Goal: Information Seeking & Learning: Learn about a topic

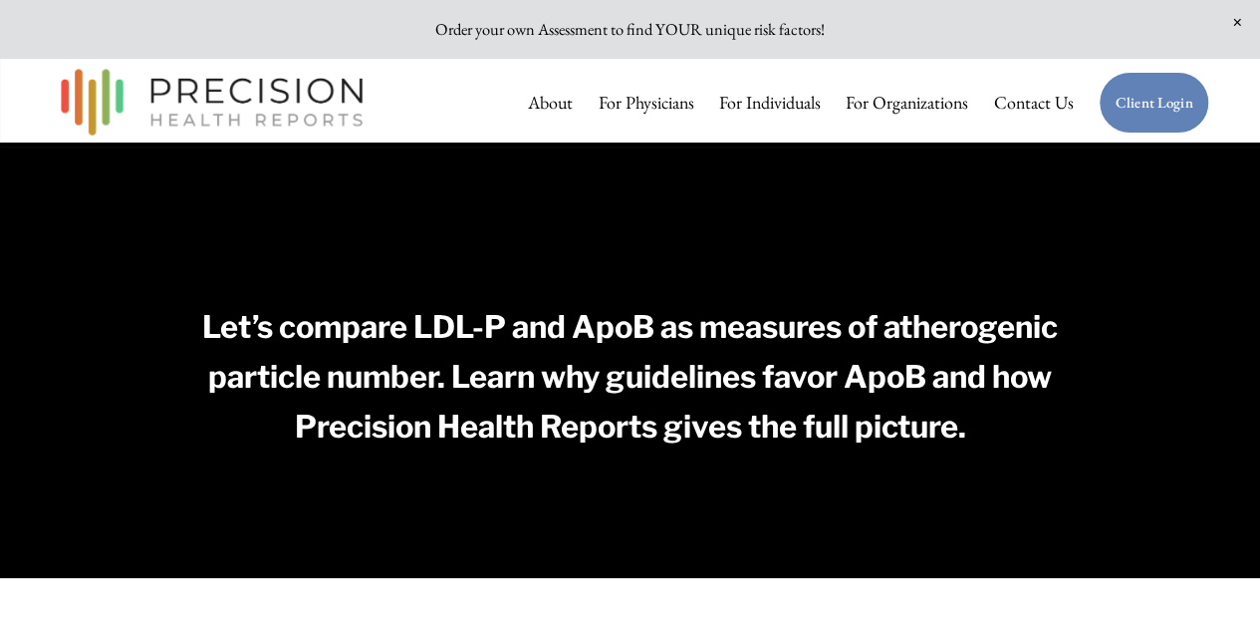
scroll to position [398, 0]
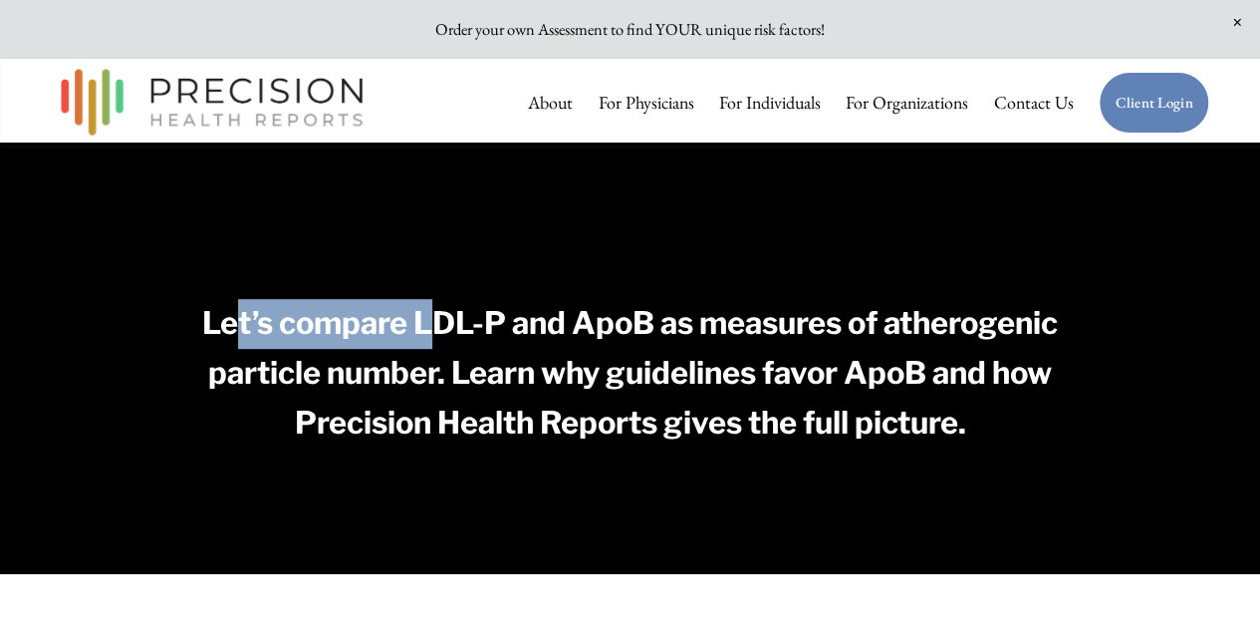
drag, startPoint x: 323, startPoint y: 338, endPoint x: 600, endPoint y: 334, distance: 277.0
click at [522, 334] on strong "Let’s compare LDL-P and ApoB as measures of atherogenic particle number. Learn …" at bounding box center [633, 372] width 862 height 137
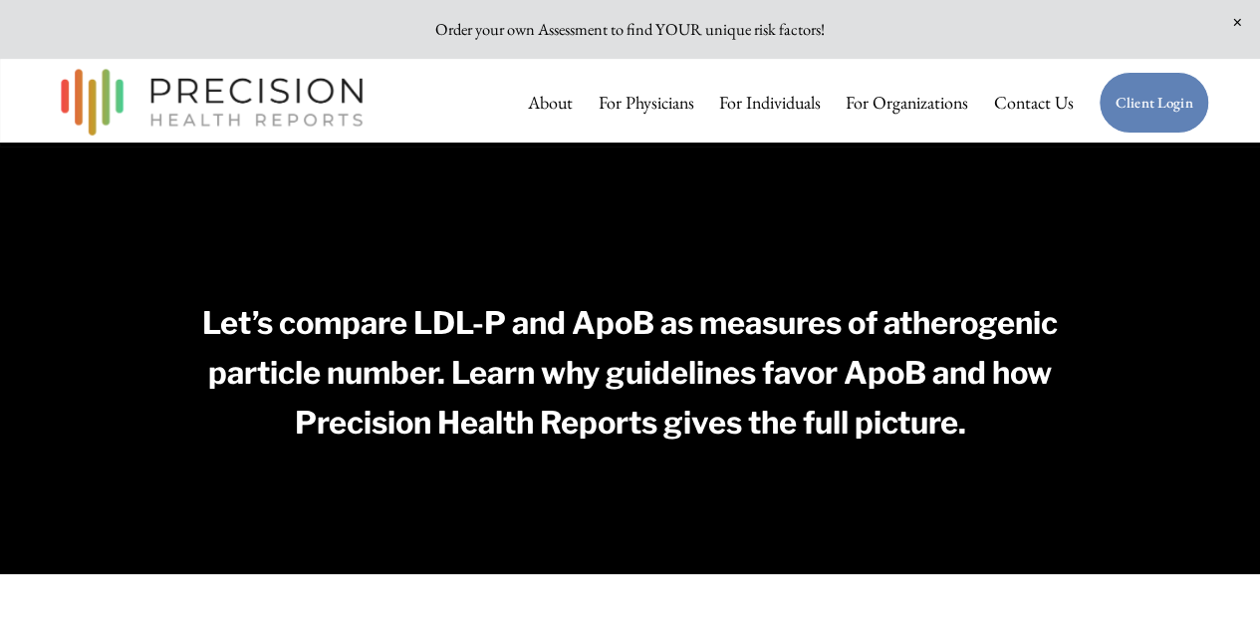
click at [605, 334] on strong "Let’s compare LDL-P and ApoB as measures of atherogenic particle number. Learn …" at bounding box center [633, 372] width 862 height 137
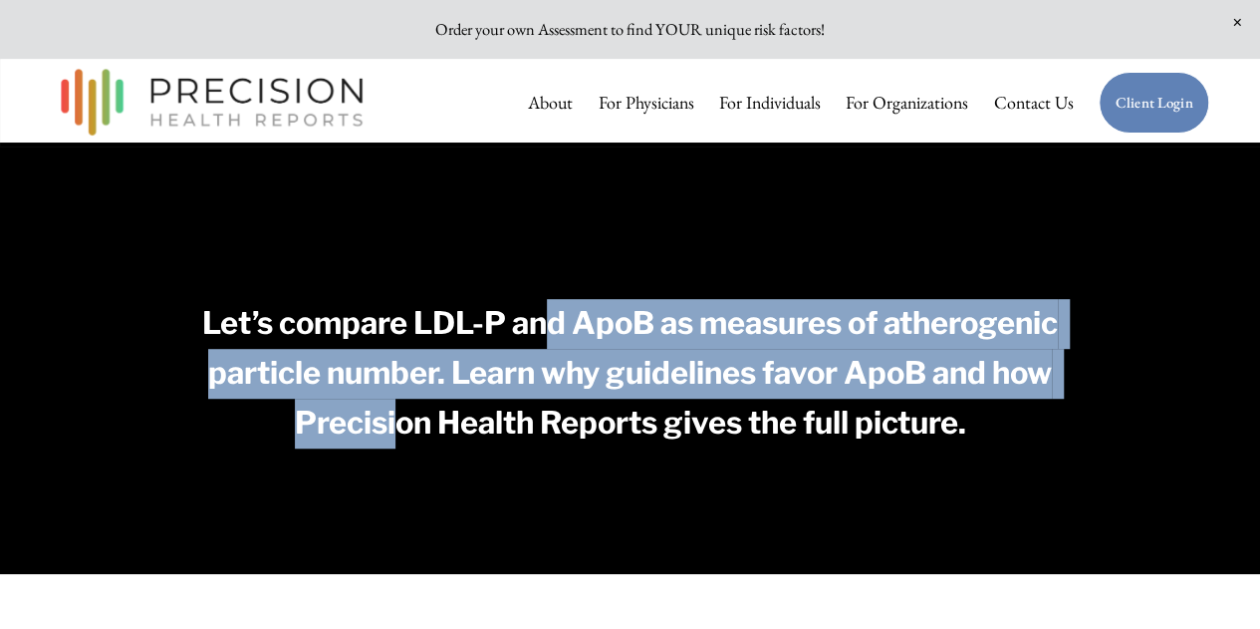
drag, startPoint x: 638, startPoint y: 332, endPoint x: 573, endPoint y: 412, distance: 103.5
click at [569, 412] on strong "Let’s compare LDL-P and ApoB as measures of atherogenic particle number. Learn …" at bounding box center [633, 372] width 862 height 137
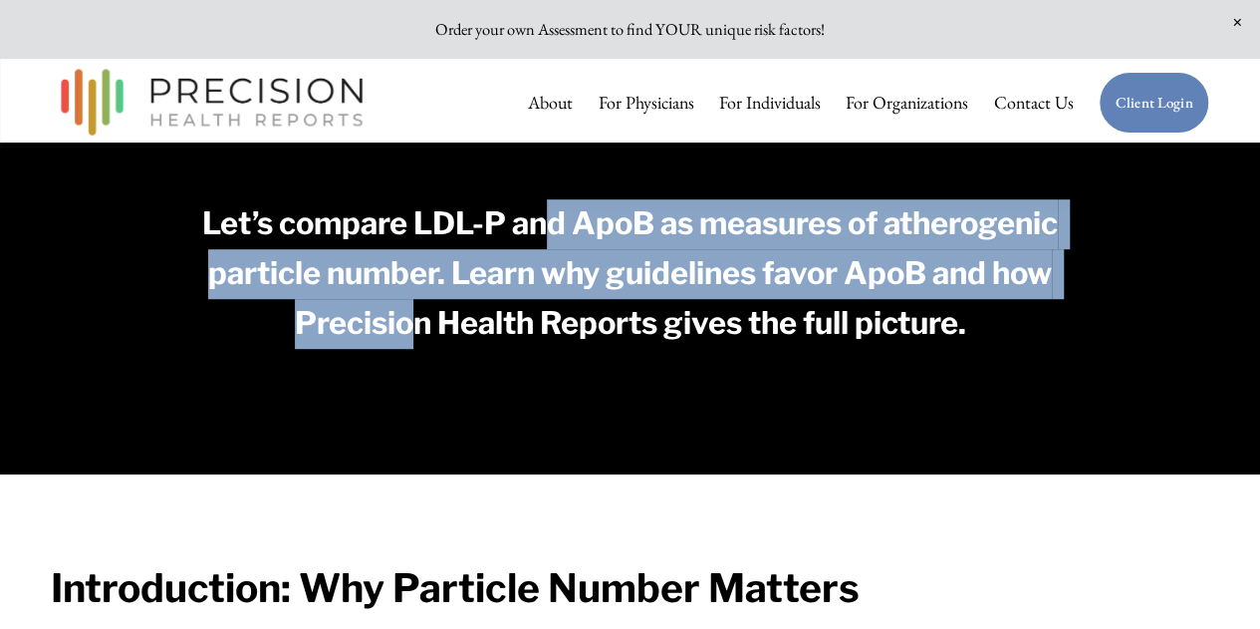
click at [387, 332] on strong "Let’s compare LDL-P and ApoB as measures of atherogenic particle number. Learn …" at bounding box center [633, 272] width 862 height 137
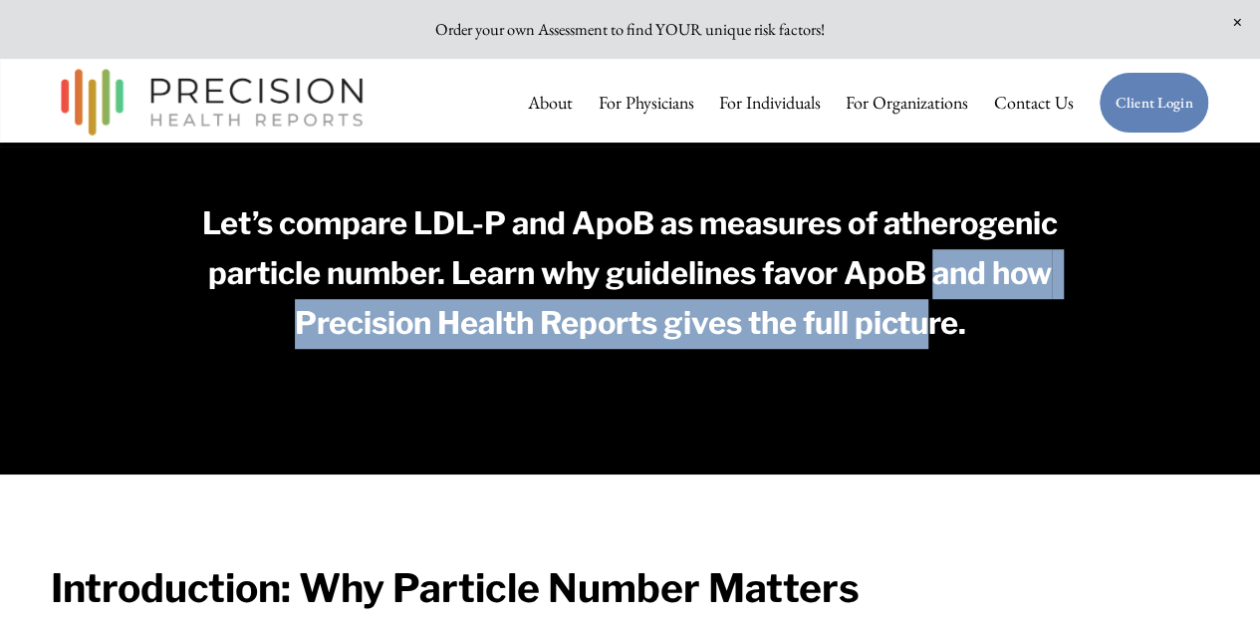
drag, startPoint x: 377, startPoint y: 348, endPoint x: 653, endPoint y: 402, distance: 281.3
click at [653, 349] on h3 "Let’s compare LDL-P and ApoB as measures of atherogenic particle number. Learn …" at bounding box center [629, 273] width 867 height 149
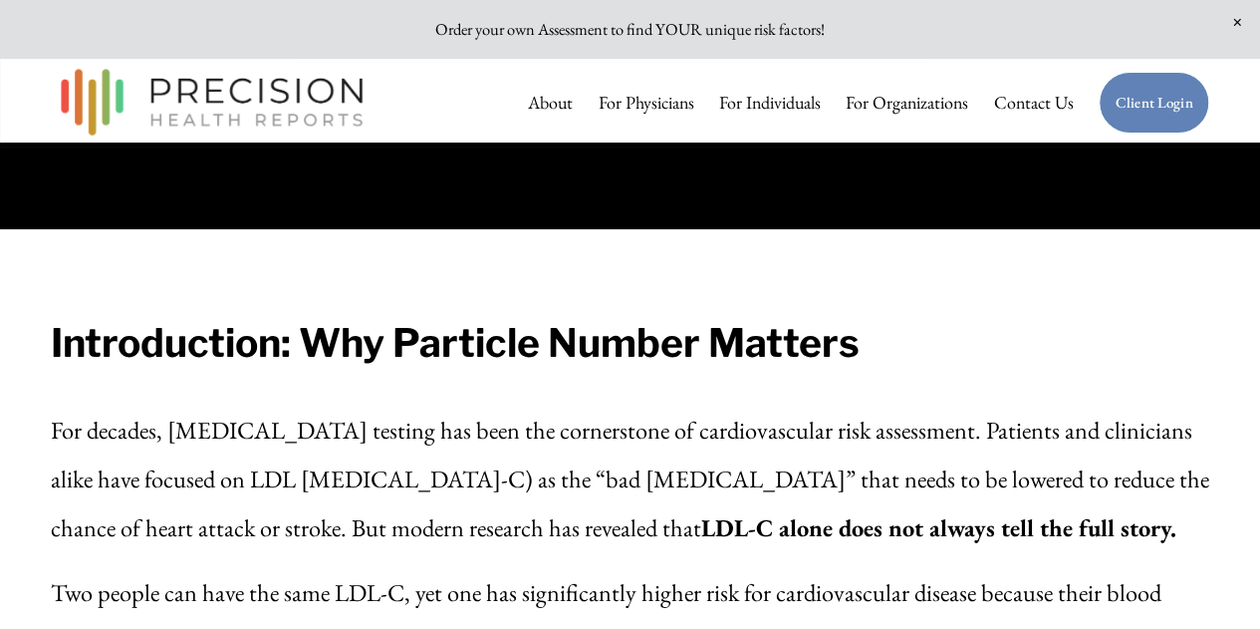
scroll to position [897, 0]
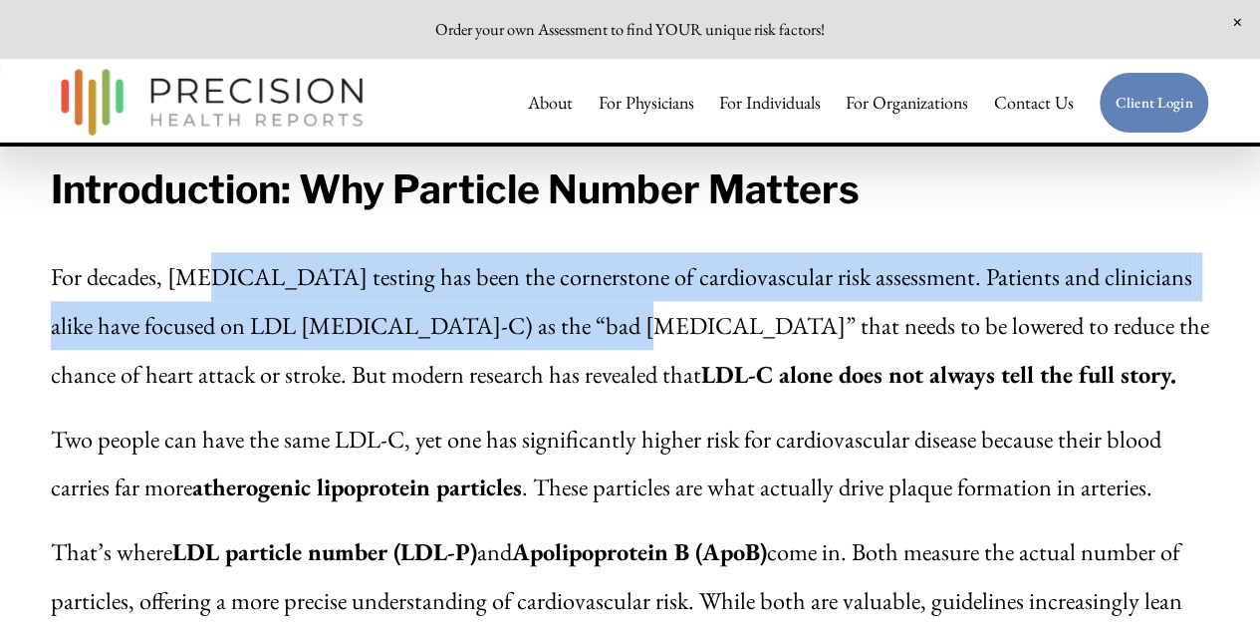
drag, startPoint x: 258, startPoint y: 342, endPoint x: 564, endPoint y: 420, distance: 315.8
click at [555, 398] on p "For decades, [MEDICAL_DATA] testing has been the cornerstone of cardiovascular …" at bounding box center [631, 324] width 1160 height 145
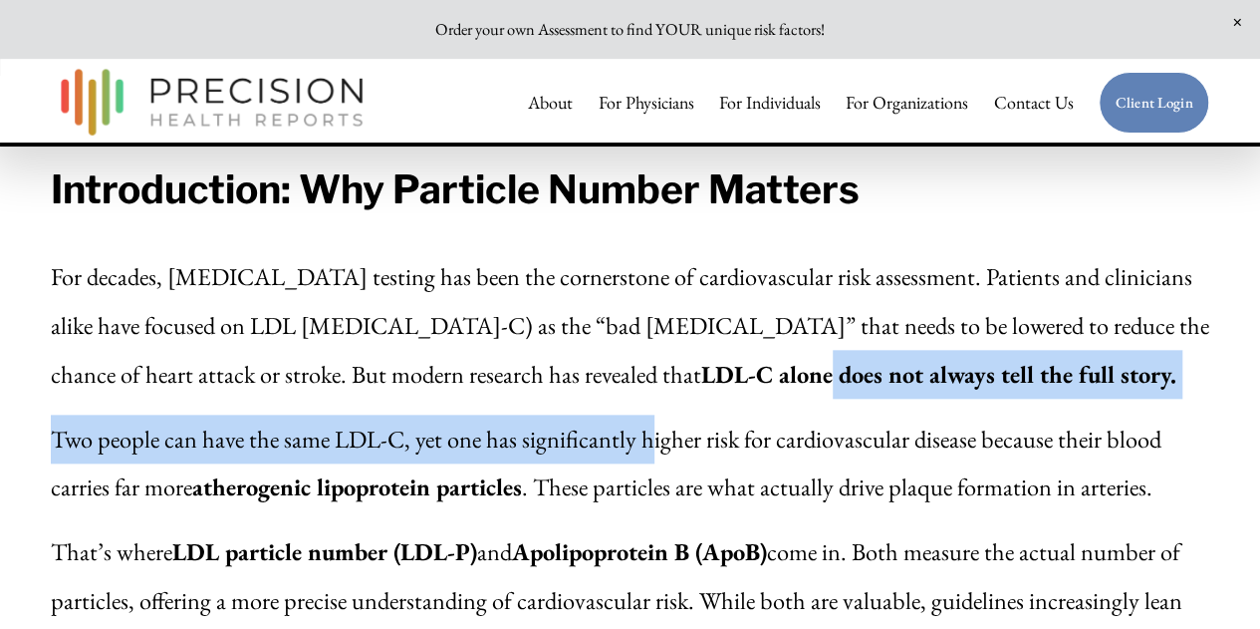
drag, startPoint x: 608, startPoint y: 437, endPoint x: 720, endPoint y: 506, distance: 131.9
click at [678, 489] on div "Introduction: Why Particle Number Matters For decades, [MEDICAL_DATA] testing h…" at bounding box center [631, 472] width 1160 height 627
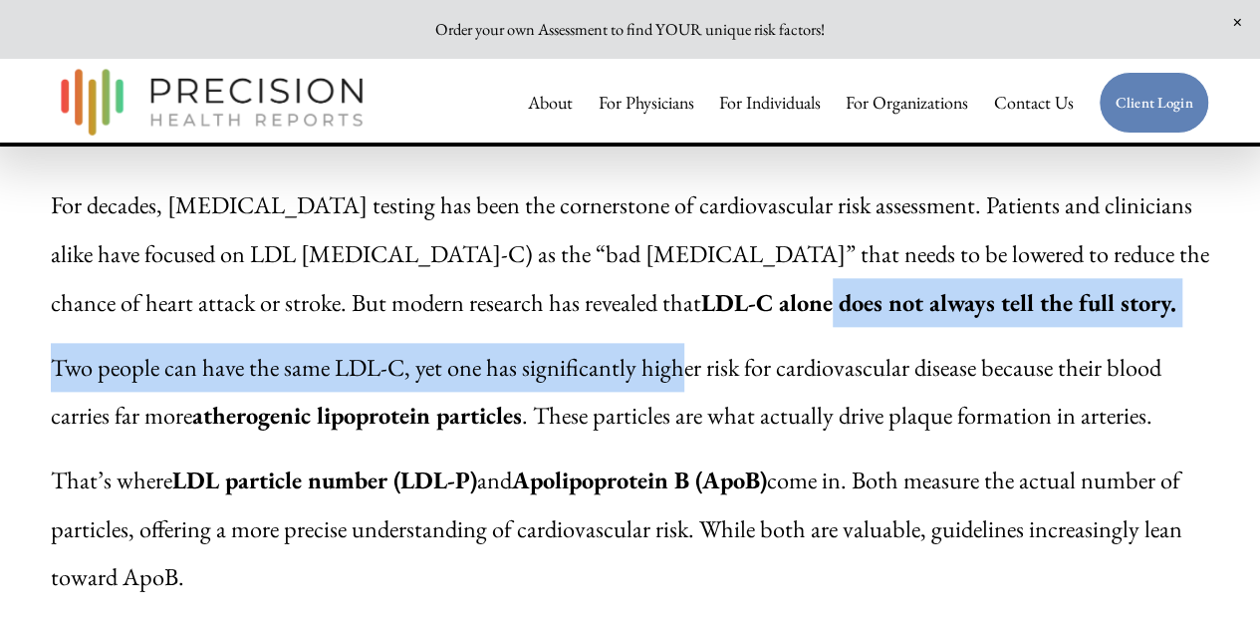
scroll to position [996, 0]
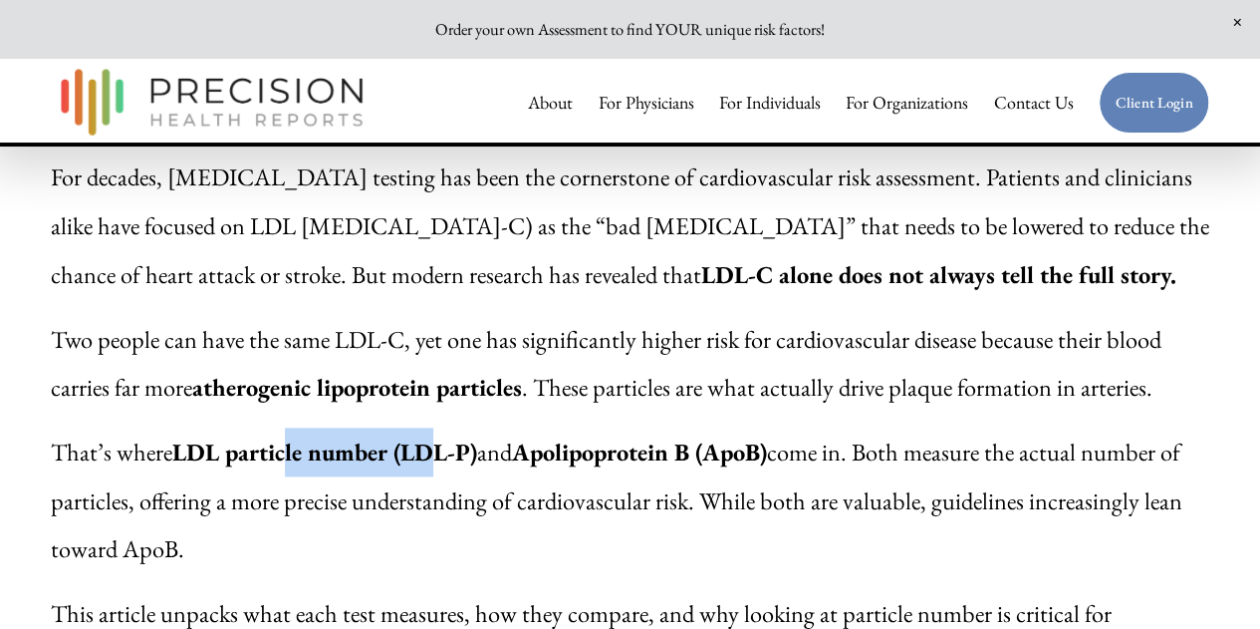
drag, startPoint x: 306, startPoint y: 501, endPoint x: 574, endPoint y: 507, distance: 268.1
click at [516, 507] on p "That’s where LDL particle number (LDL-P) and Apolipoprotein B (ApoB) come in. B…" at bounding box center [631, 499] width 1160 height 145
click at [664, 467] on strong "Apolipoprotein B (ApoB)" at bounding box center [639, 451] width 255 height 32
drag, startPoint x: 190, startPoint y: 502, endPoint x: 418, endPoint y: 508, distance: 228.2
click at [413, 467] on strong "LDL particle number (LDL-P)" at bounding box center [324, 451] width 305 height 32
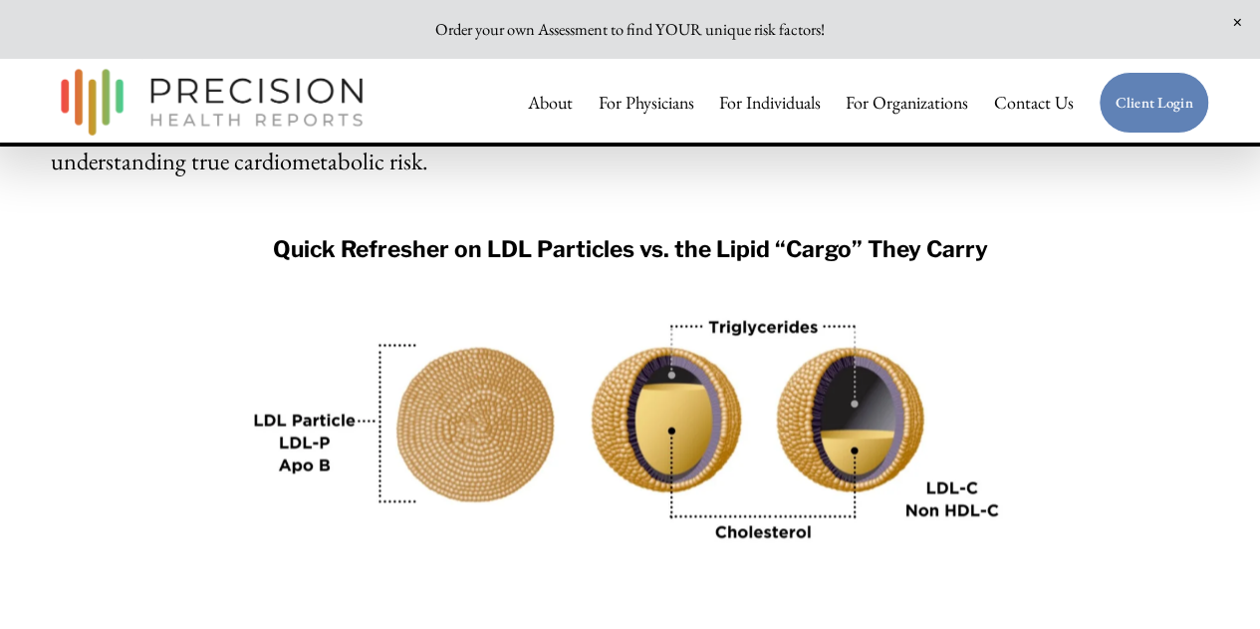
scroll to position [1594, 0]
